Goal: Register for event/course

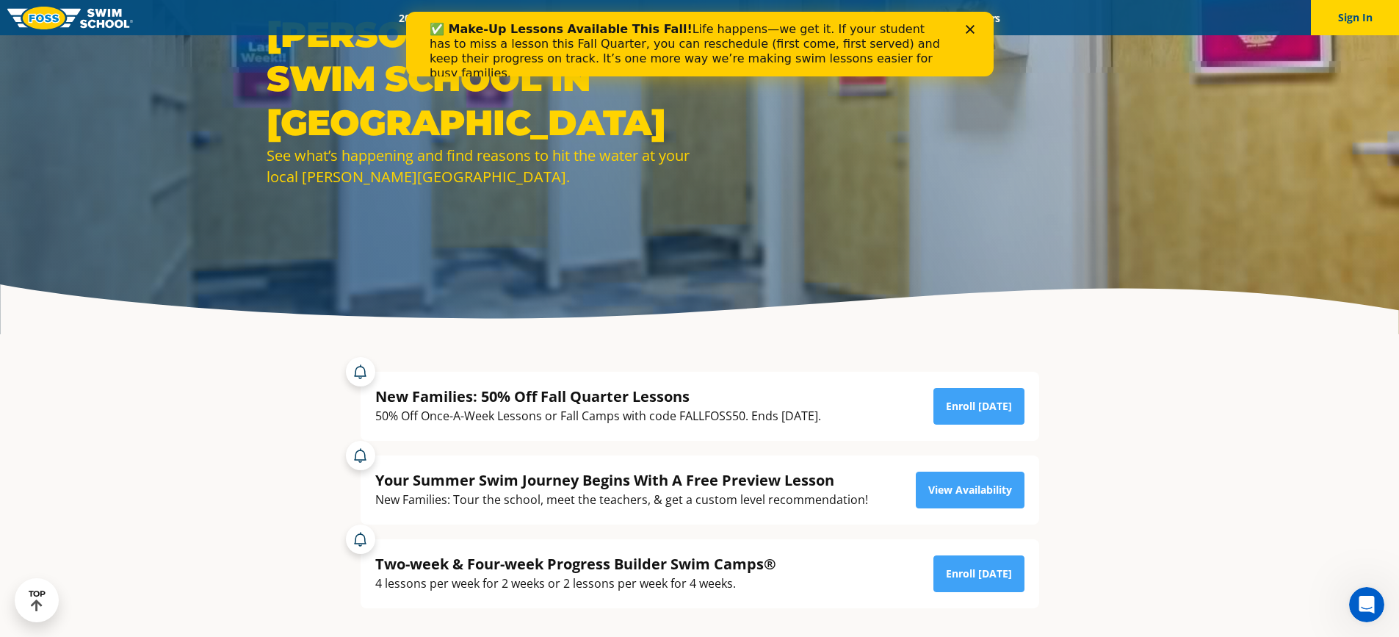
scroll to position [147, 0]
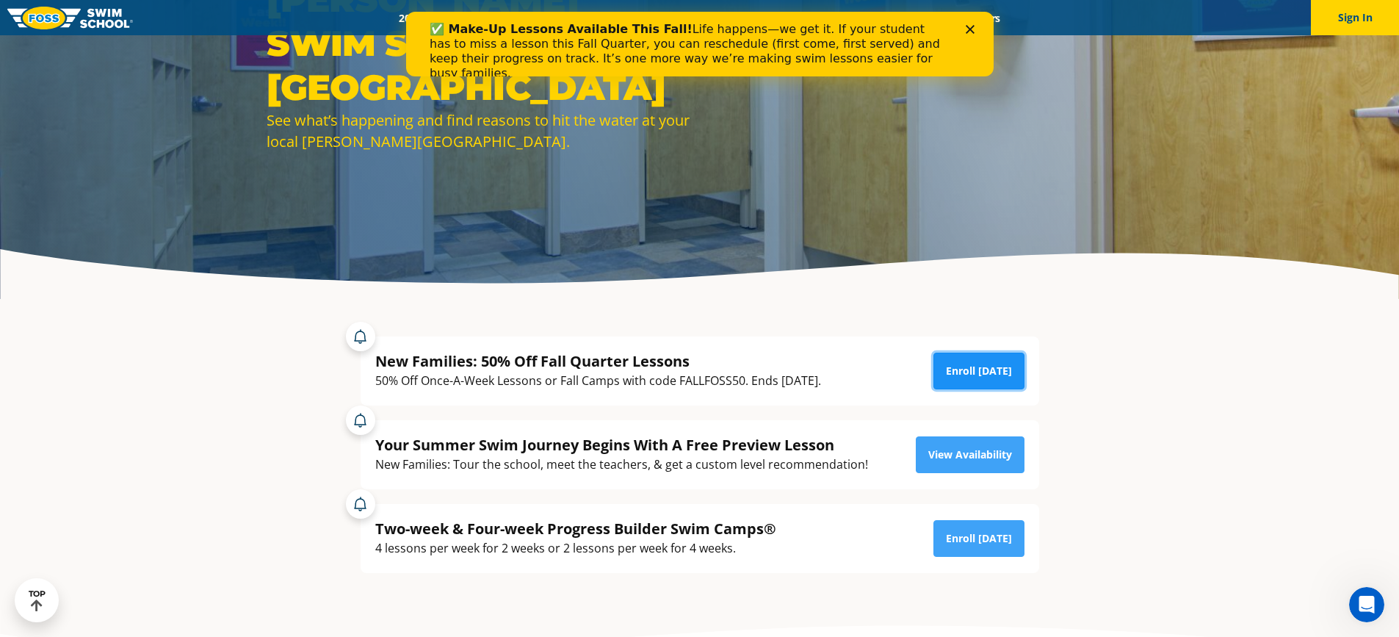
click at [1013, 375] on link "Enroll Today" at bounding box center [978, 371] width 91 height 37
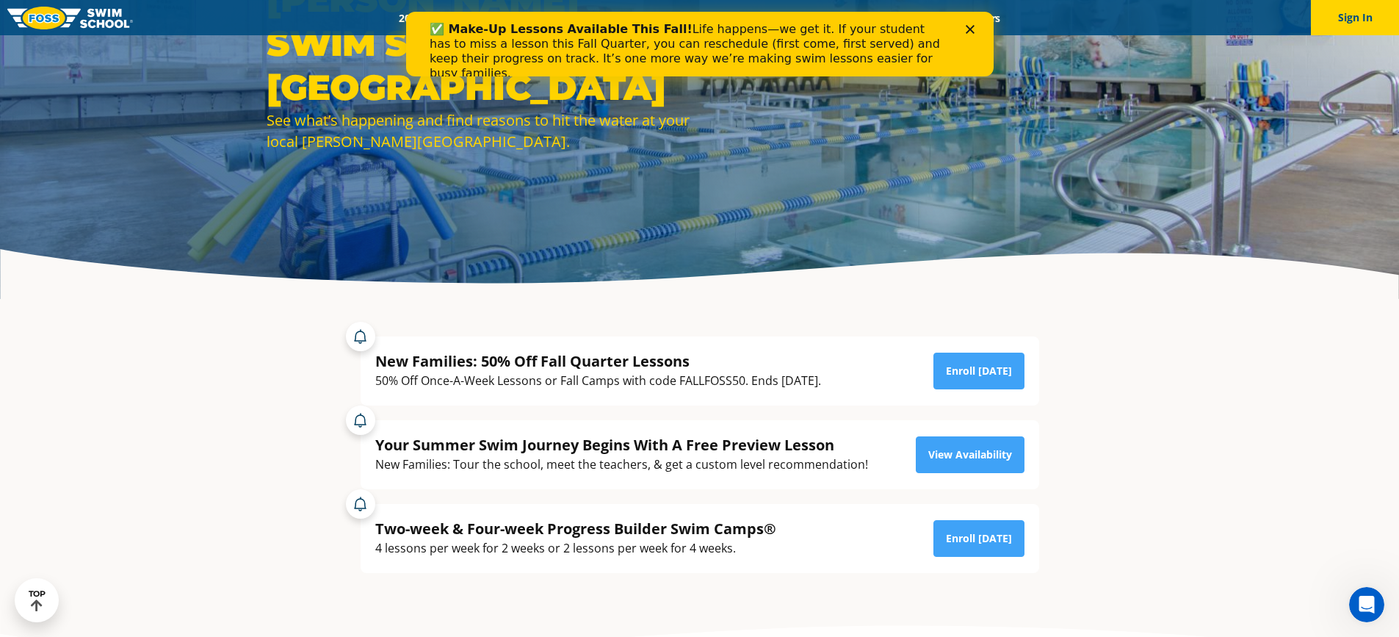
click at [975, 26] on div "Close" at bounding box center [972, 29] width 15 height 9
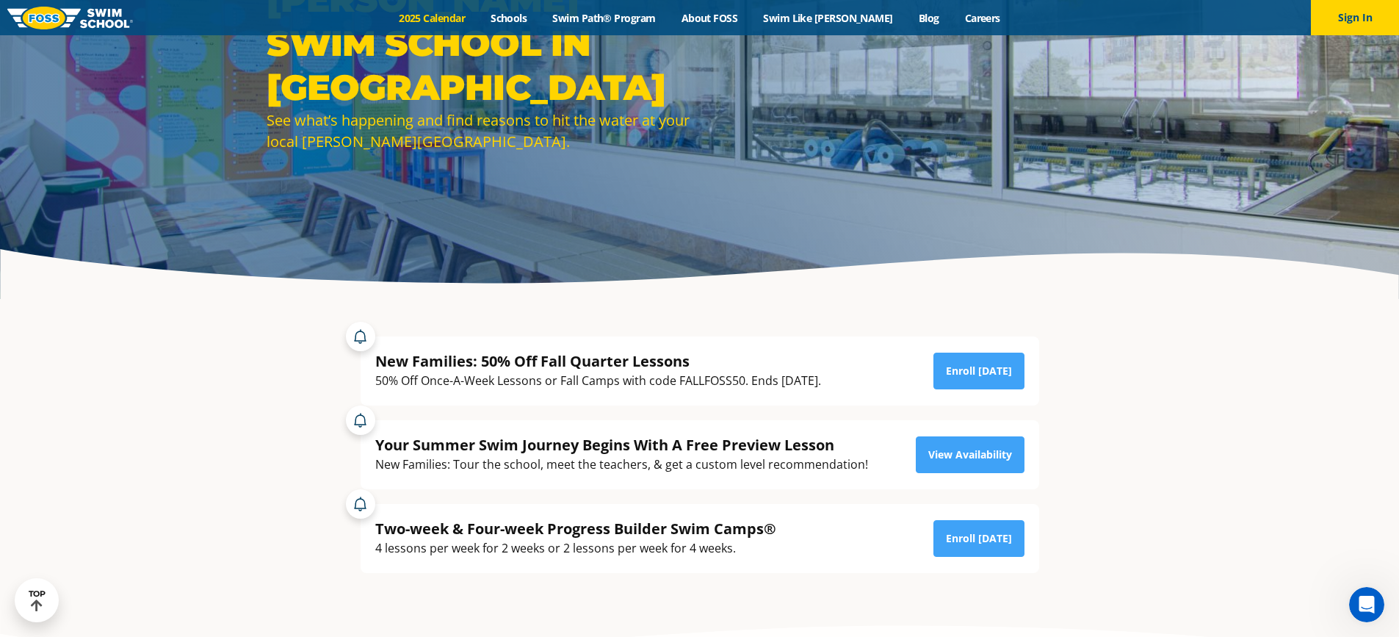
click at [461, 20] on link "2025 Calendar" at bounding box center [432, 18] width 92 height 14
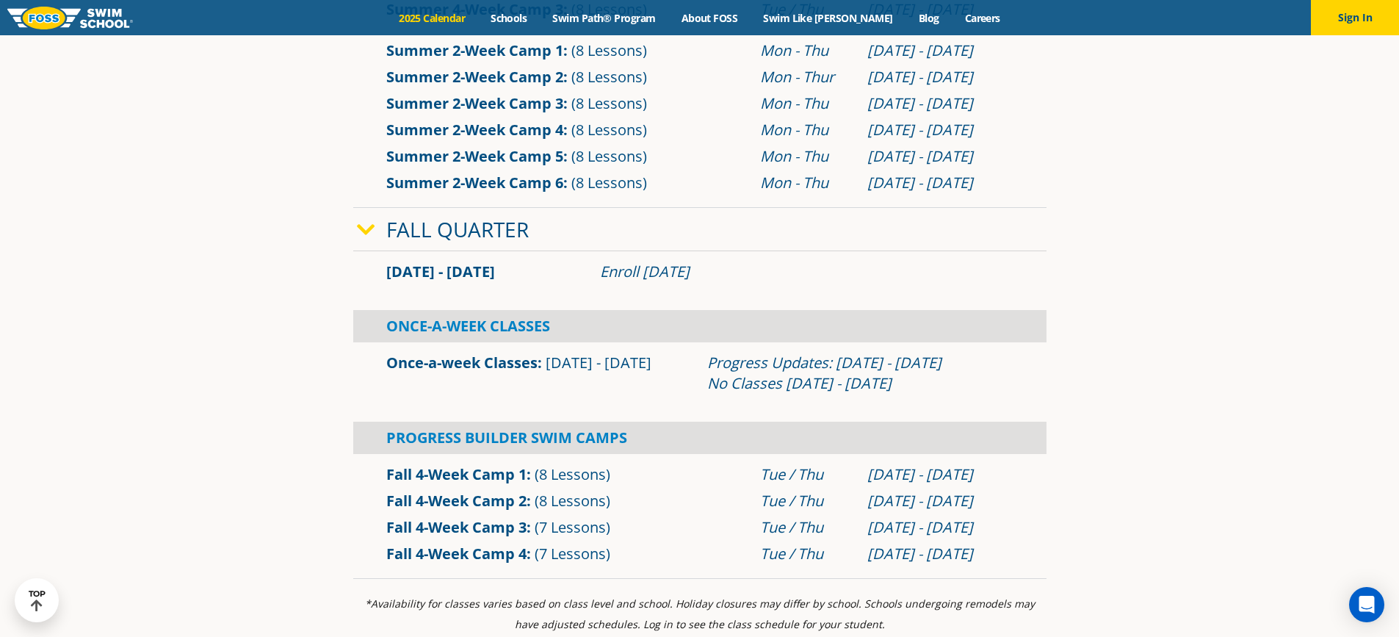
scroll to position [881, 0]
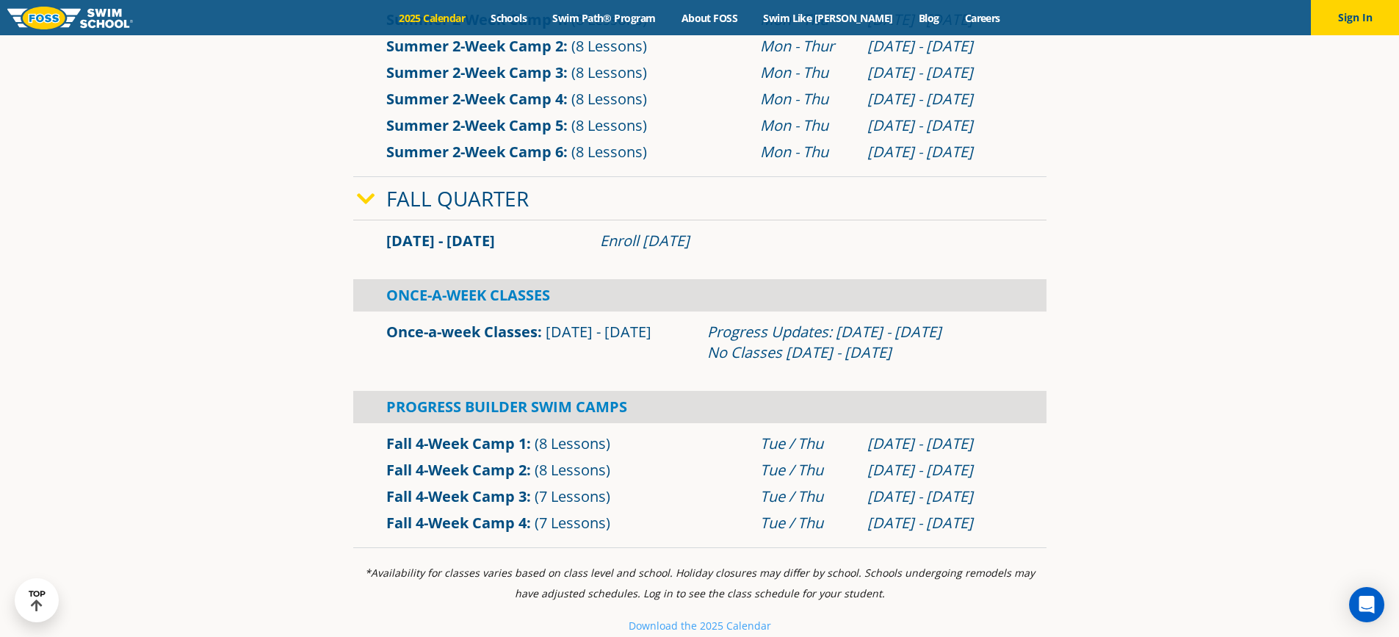
click at [409, 342] on link "Once-a-week Classes" at bounding box center [461, 332] width 151 height 20
